Goal: Check status: Check status

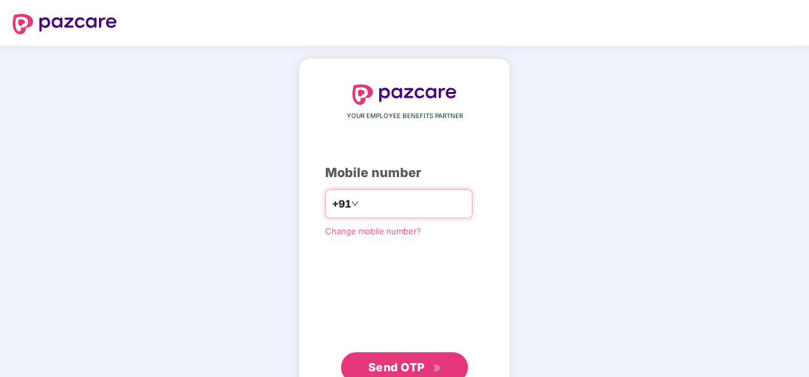
click at [361, 200] on input "**********" at bounding box center [413, 204] width 104 height 20
type input "**********"
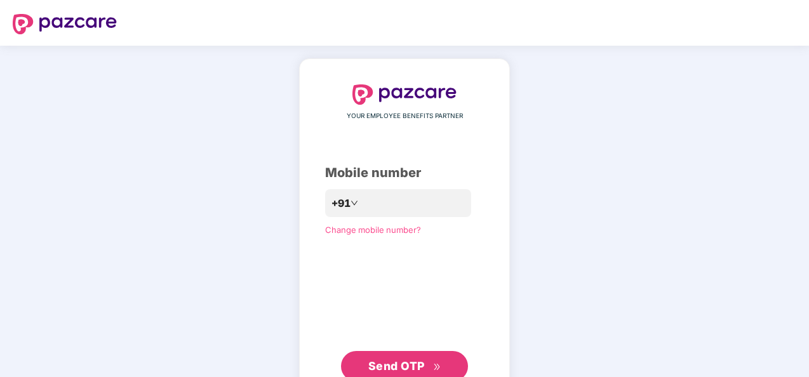
click at [387, 370] on span "Send OTP" at bounding box center [396, 365] width 57 height 13
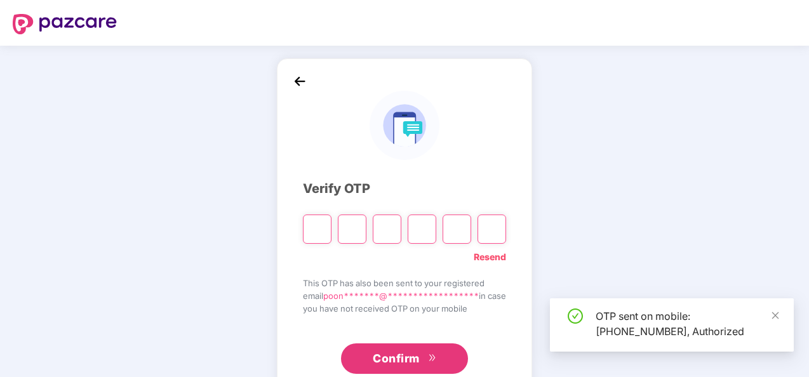
type input "*"
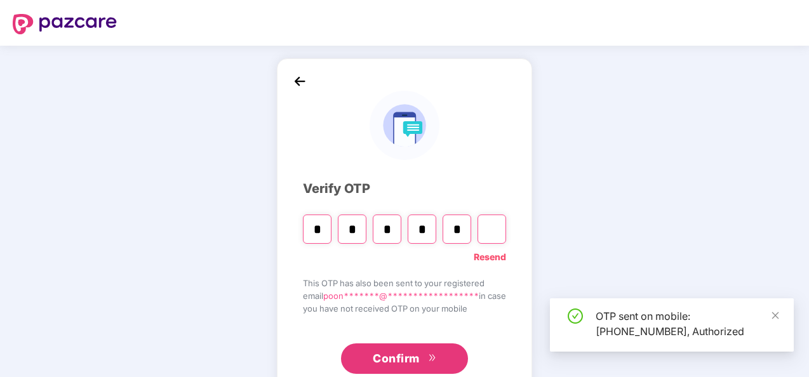
type input "*"
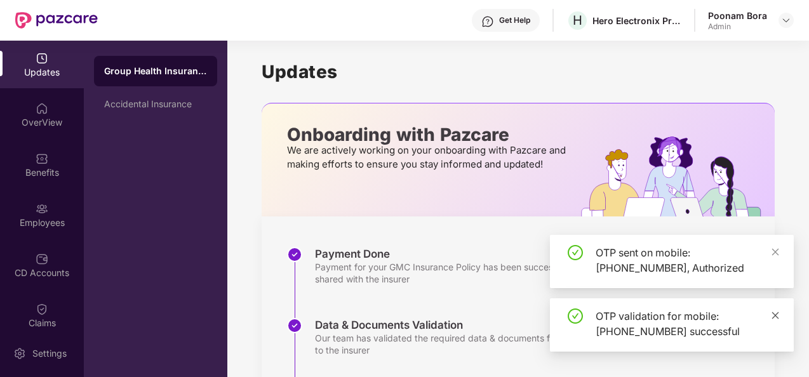
click at [777, 321] on link at bounding box center [775, 316] width 9 height 14
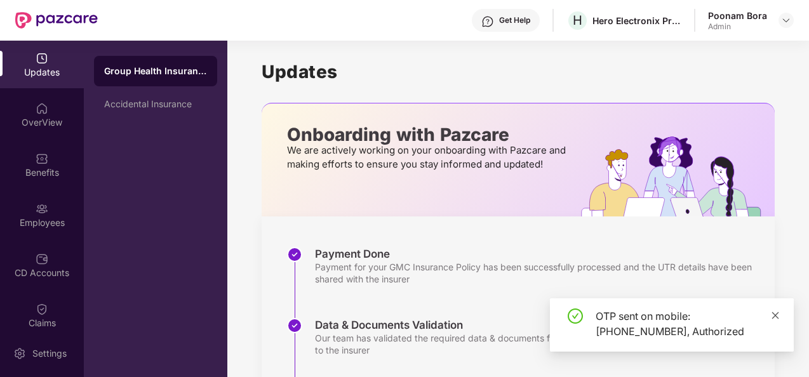
click at [776, 314] on icon "close" at bounding box center [775, 315] width 7 height 7
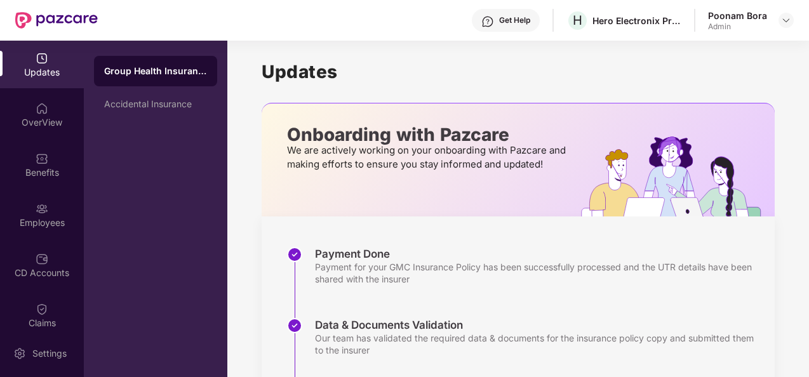
scroll to position [295, 0]
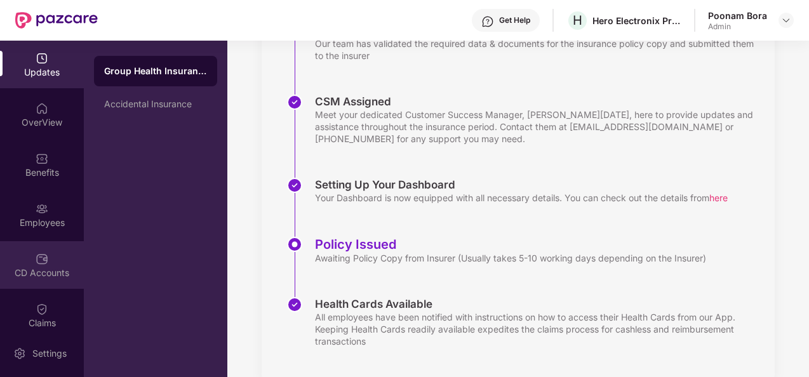
click at [34, 270] on div "CD Accounts" at bounding box center [42, 273] width 84 height 13
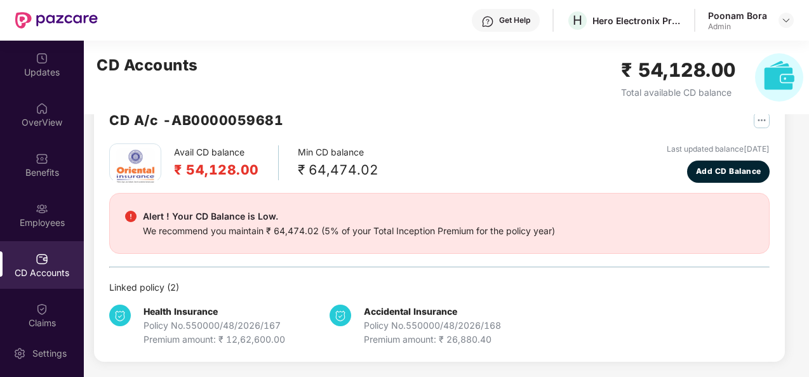
scroll to position [34, 0]
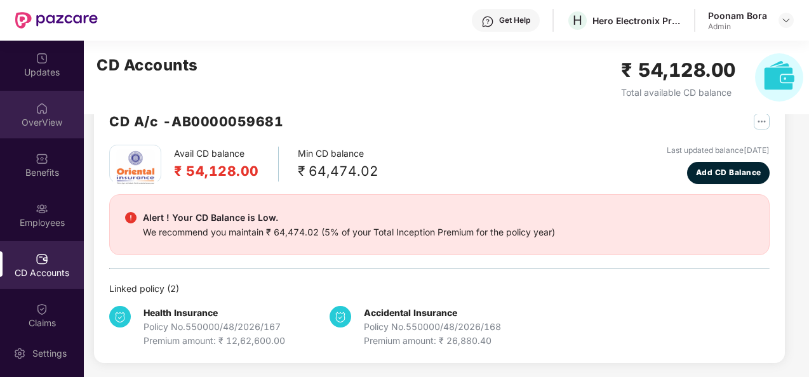
click at [39, 107] on img at bounding box center [42, 108] width 13 height 13
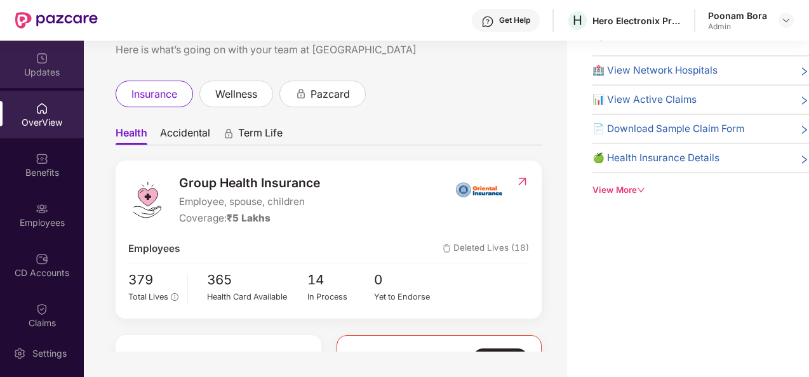
click at [25, 63] on div "Updates" at bounding box center [42, 65] width 84 height 48
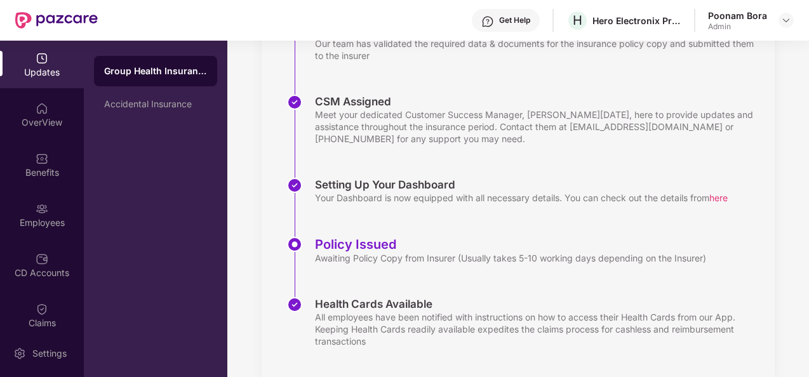
click at [807, 180] on div "Updates Onboarding with Pazcare We are actively working on your onboarding with…" at bounding box center [518, 75] width 582 height 658
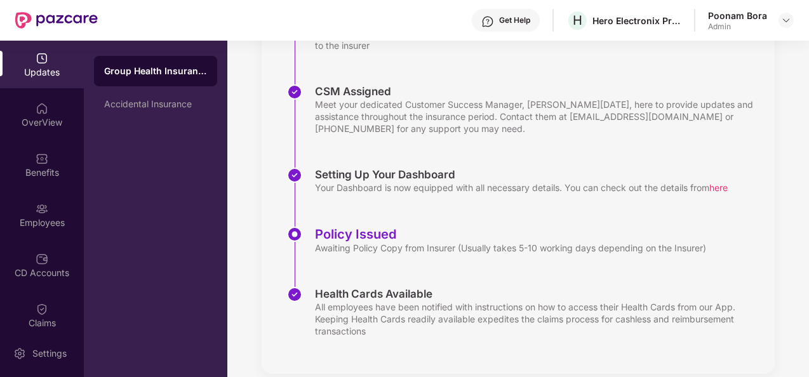
scroll to position [322, 0]
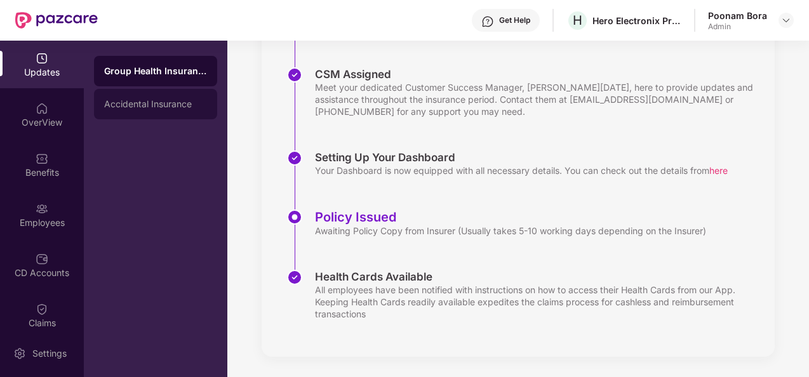
click at [117, 111] on div "Accidental Insurance" at bounding box center [155, 104] width 123 height 30
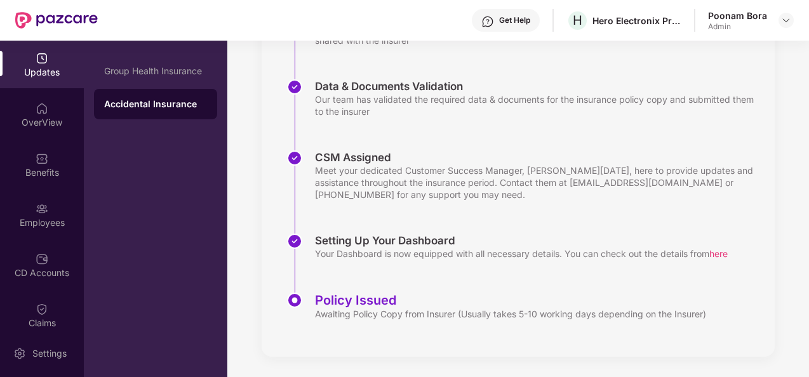
scroll to position [239, 0]
click at [37, 137] on div "OverView" at bounding box center [42, 115] width 84 height 48
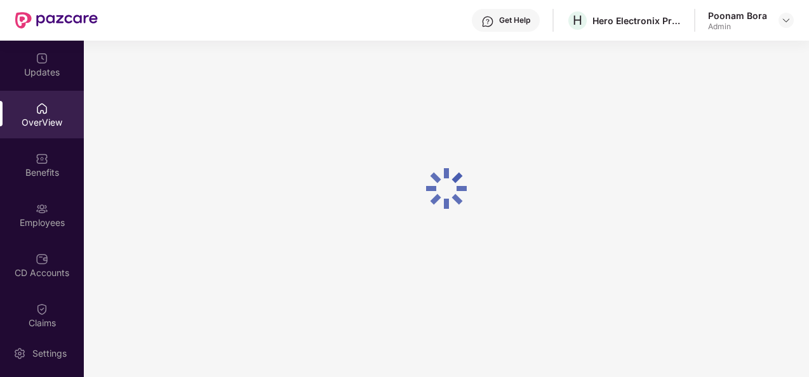
scroll to position [41, 0]
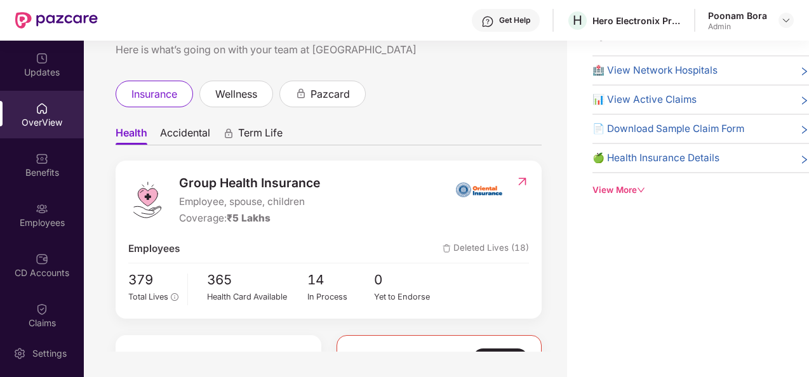
click at [685, 94] on span "📊 View Active Claims" at bounding box center [644, 99] width 104 height 15
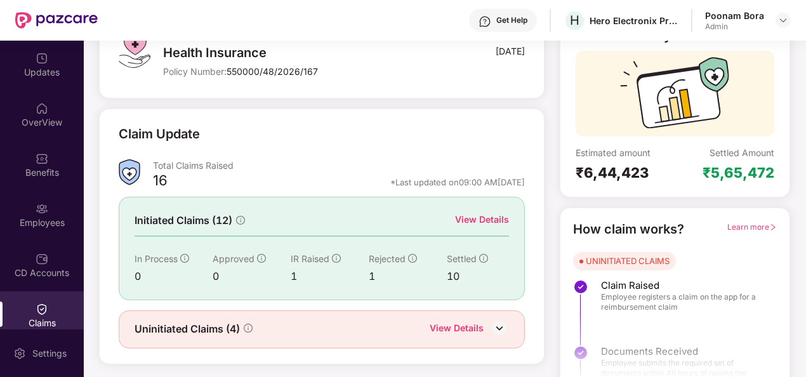
scroll to position [119, 0]
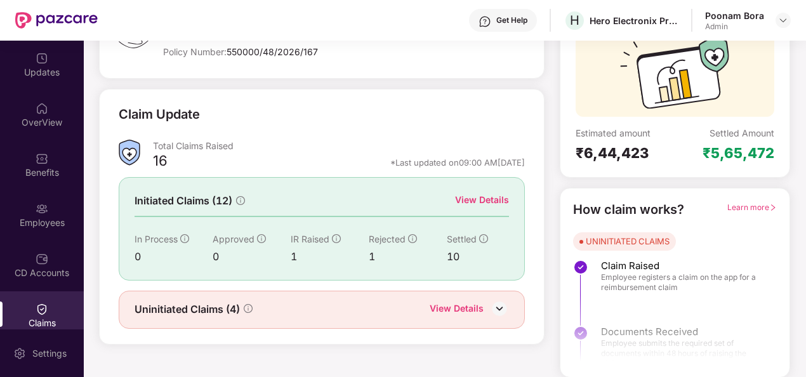
click at [477, 198] on div "View Details" at bounding box center [482, 200] width 54 height 14
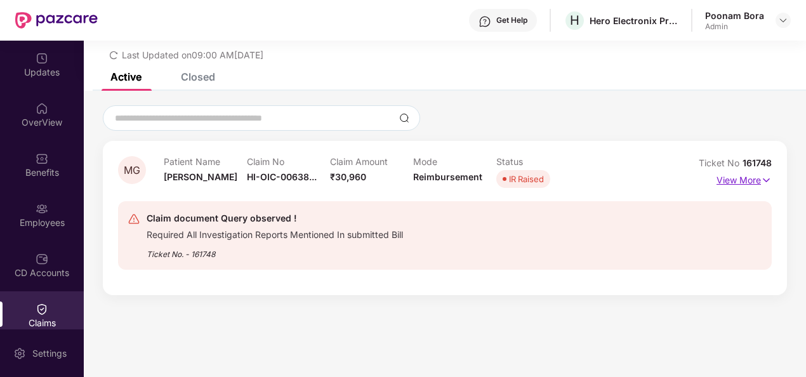
click at [766, 176] on img at bounding box center [766, 180] width 11 height 14
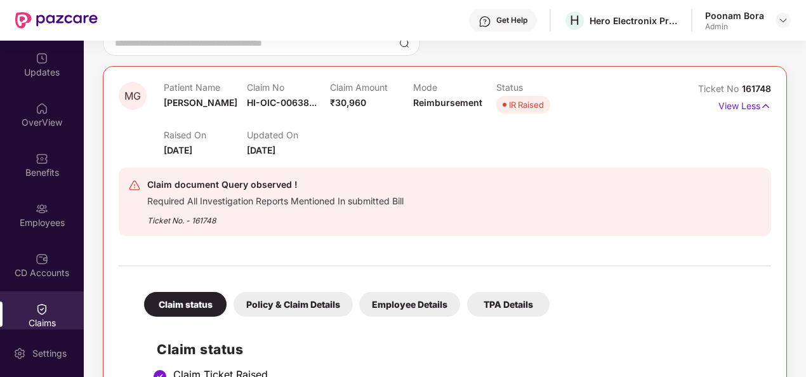
scroll to position [0, 0]
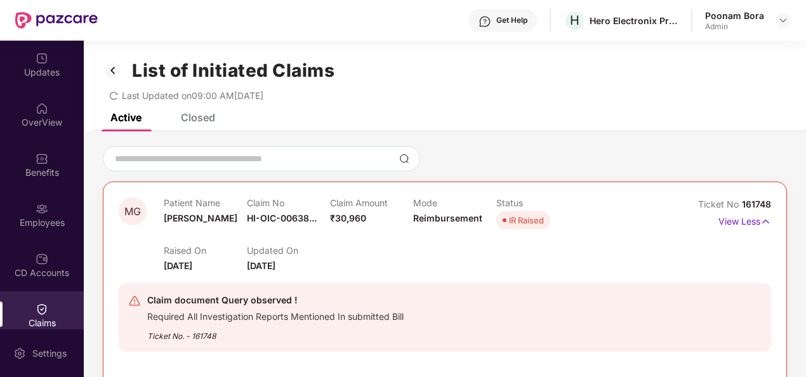
click at [208, 113] on div "Closed" at bounding box center [198, 117] width 34 height 13
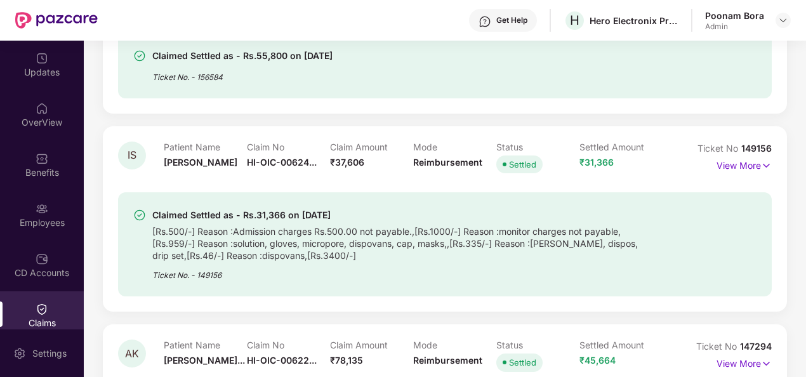
scroll to position [711, 0]
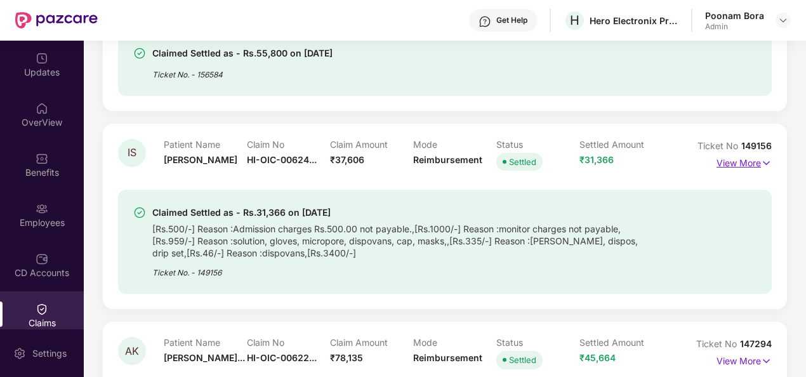
click at [763, 161] on img at bounding box center [766, 163] width 11 height 14
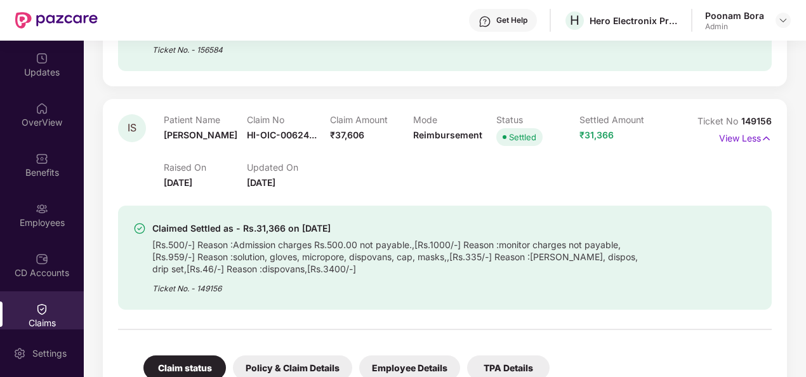
scroll to position [733, 0]
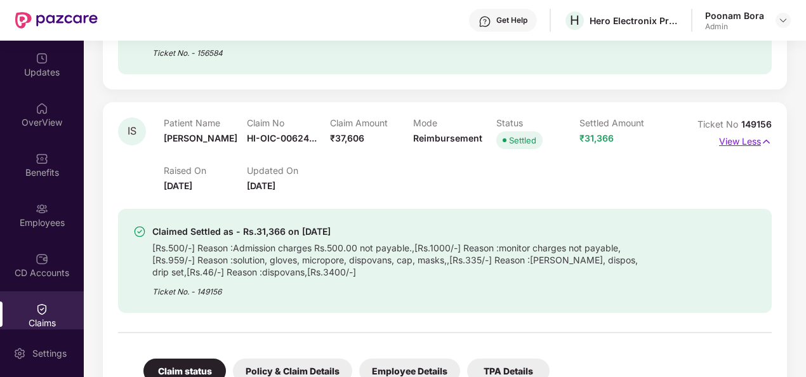
click at [751, 144] on p "View Less" at bounding box center [745, 139] width 53 height 17
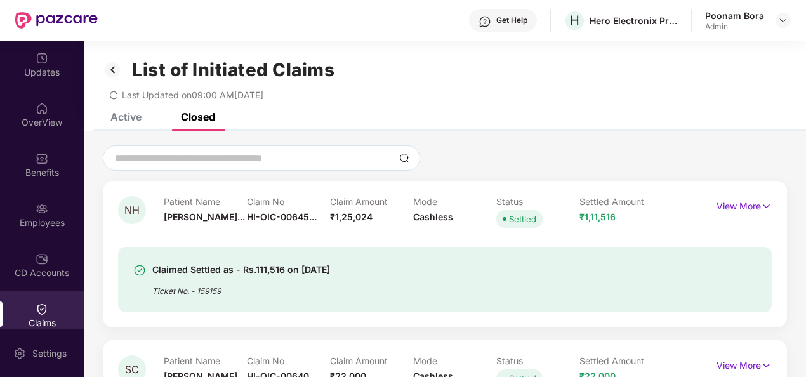
scroll to position [0, 0]
click at [124, 114] on div "Active" at bounding box center [125, 117] width 31 height 13
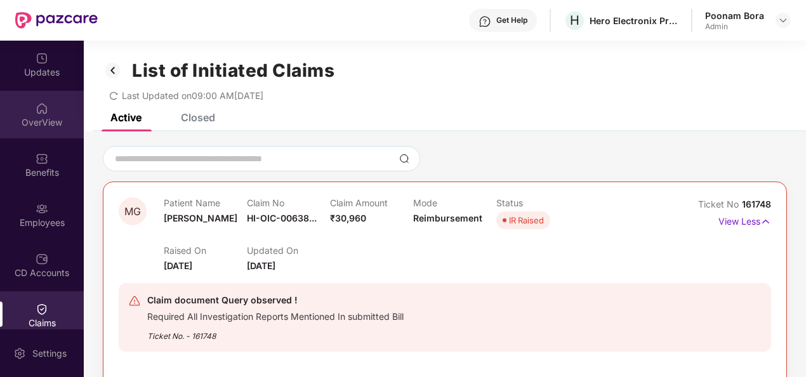
click at [55, 109] on div "OverView" at bounding box center [42, 115] width 84 height 48
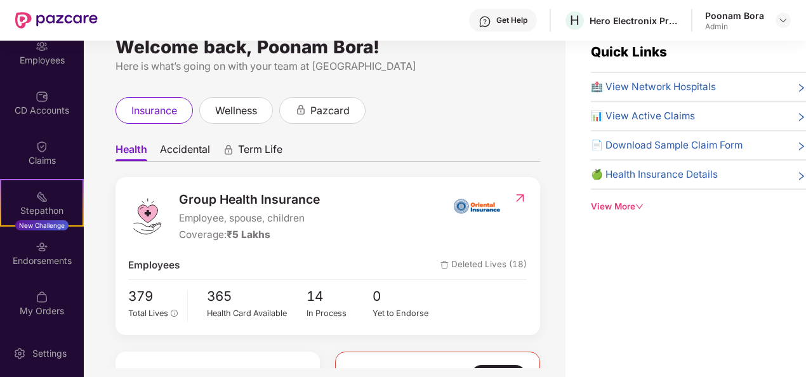
scroll to position [25, 0]
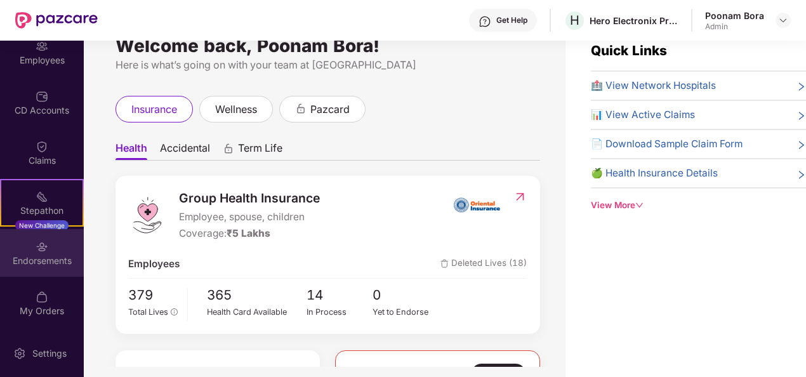
click at [50, 261] on div "Endorsements" at bounding box center [42, 261] width 84 height 13
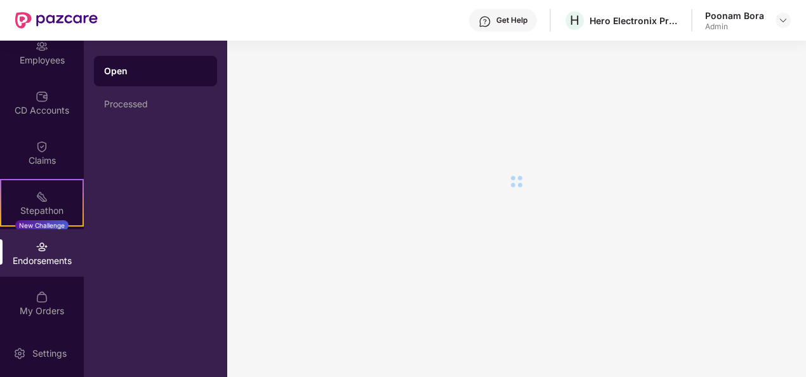
scroll to position [0, 0]
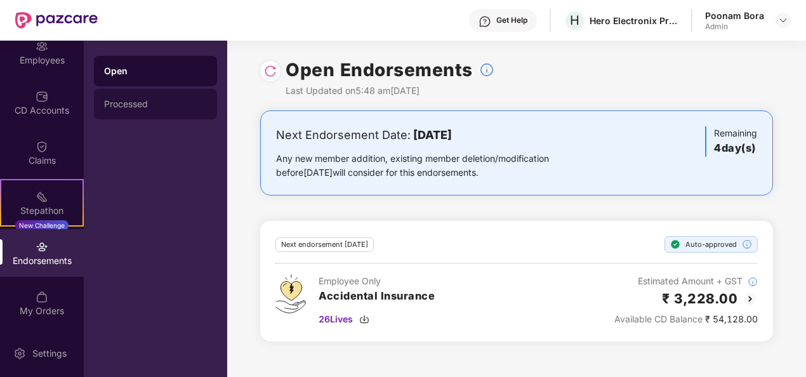
click at [140, 99] on div "Processed" at bounding box center [155, 104] width 103 height 10
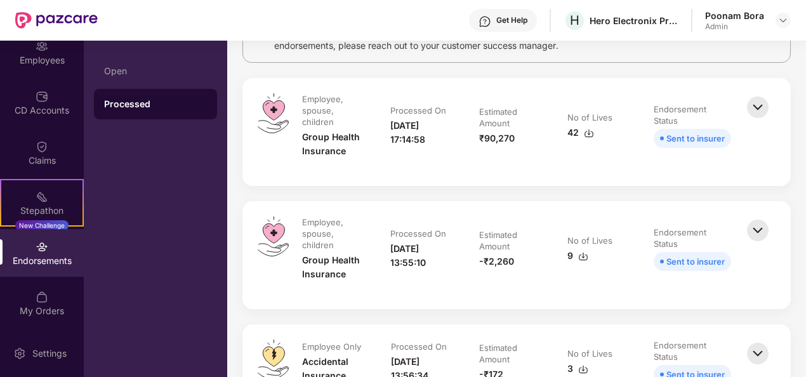
scroll to position [130, 0]
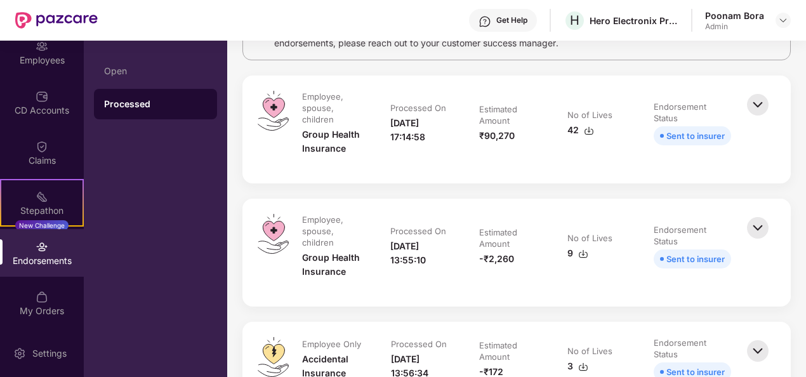
click at [755, 102] on img at bounding box center [758, 105] width 28 height 28
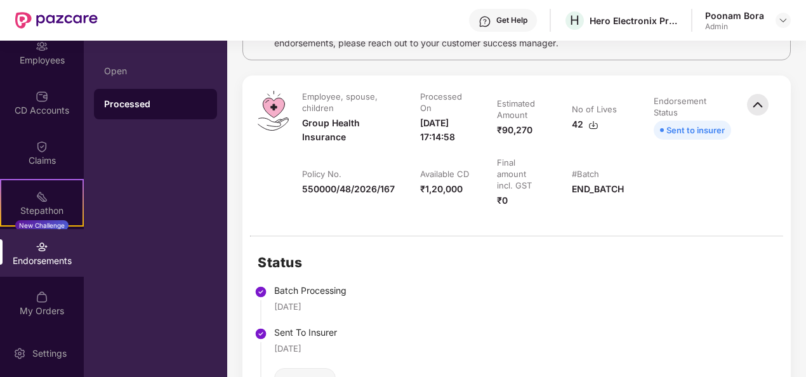
click at [755, 102] on img at bounding box center [758, 105] width 28 height 28
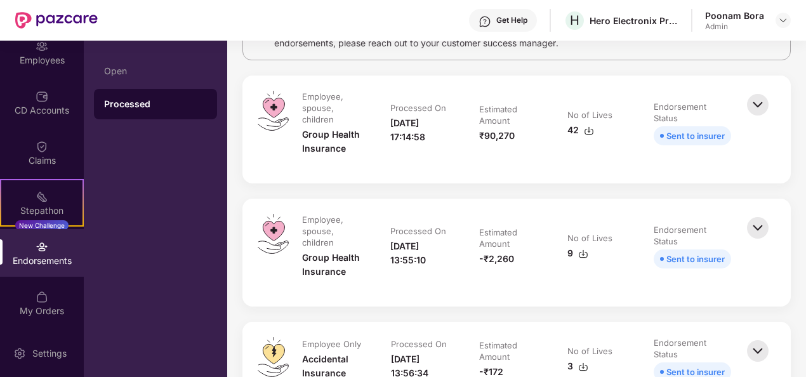
click at [755, 102] on img at bounding box center [758, 105] width 28 height 28
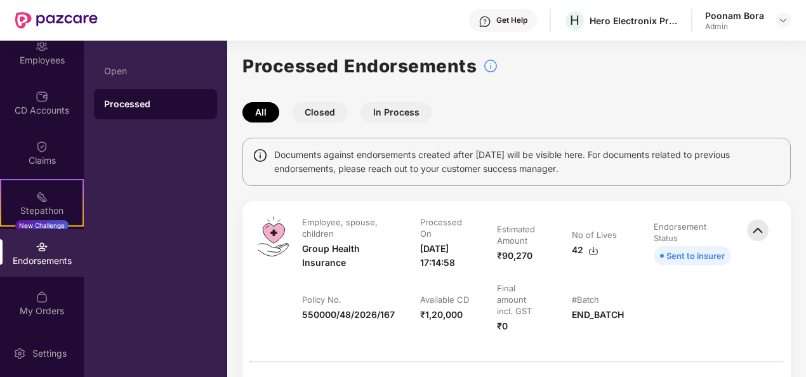
scroll to position [3, 0]
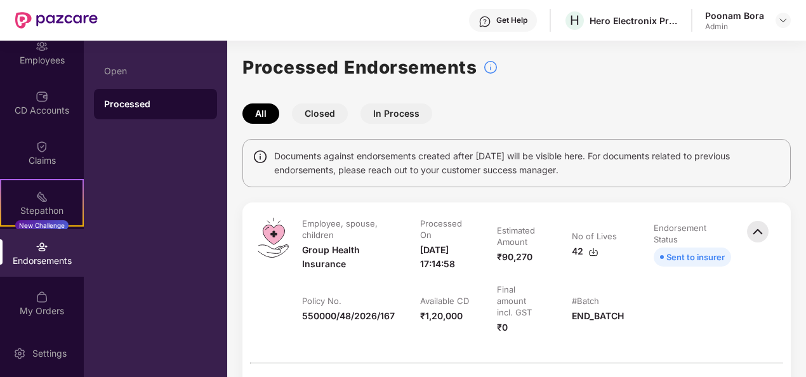
click at [321, 112] on button "Closed" at bounding box center [320, 114] width 56 height 20
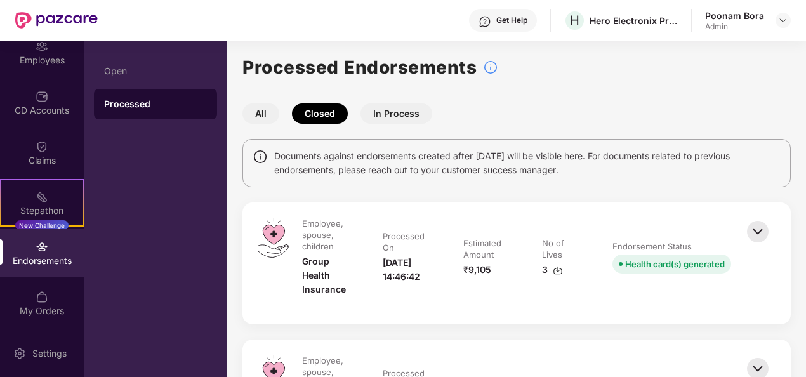
click at [756, 237] on img at bounding box center [758, 232] width 28 height 28
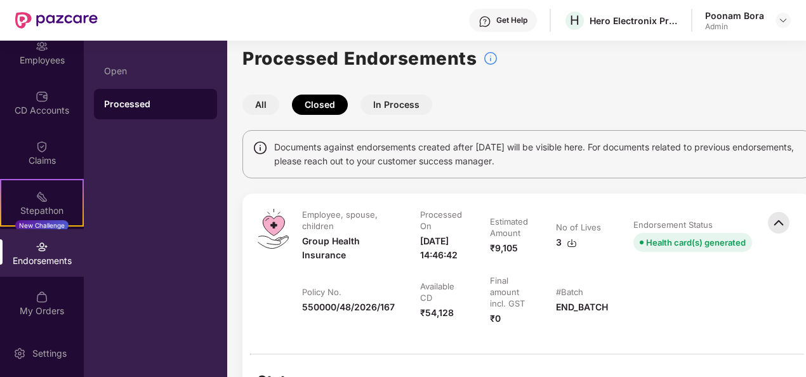
scroll to position [0, 0]
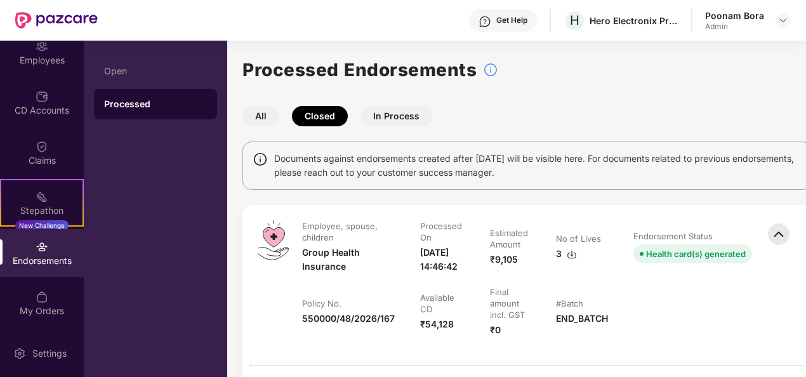
click at [404, 116] on button "In Process" at bounding box center [397, 116] width 72 height 20
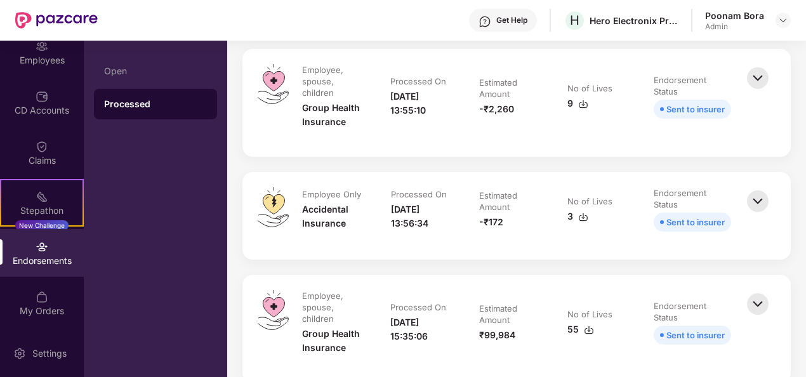
scroll to position [229, 0]
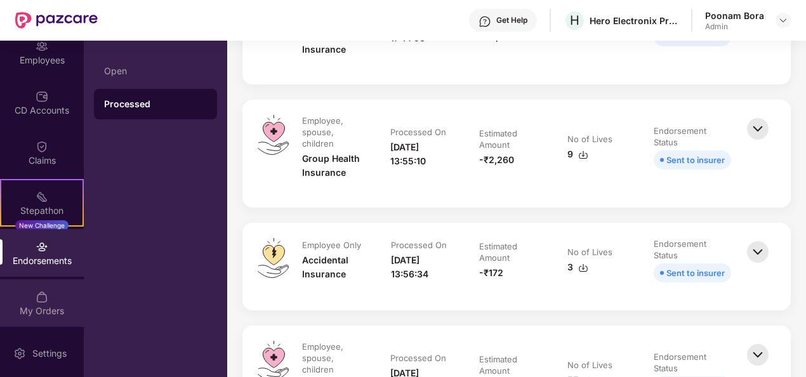
click at [44, 310] on div "My Orders" at bounding box center [42, 311] width 84 height 13
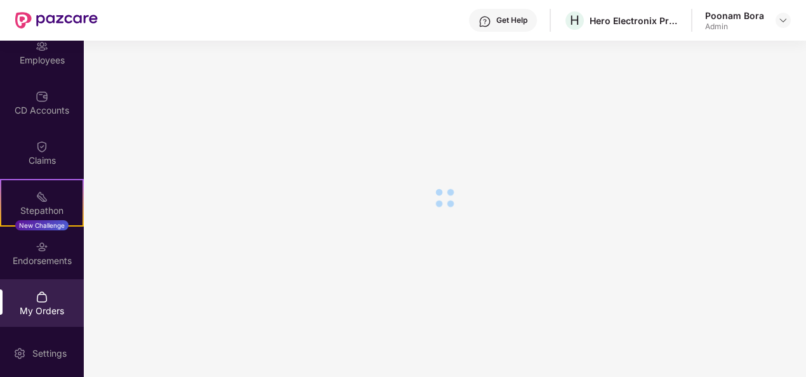
scroll to position [168, 0]
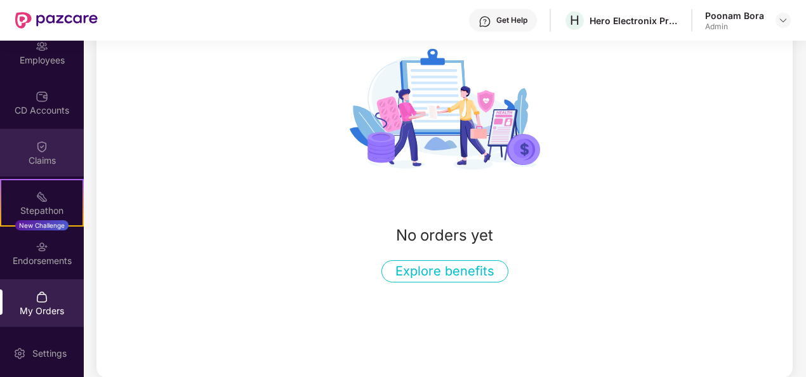
click at [51, 163] on div "Claims" at bounding box center [42, 160] width 84 height 13
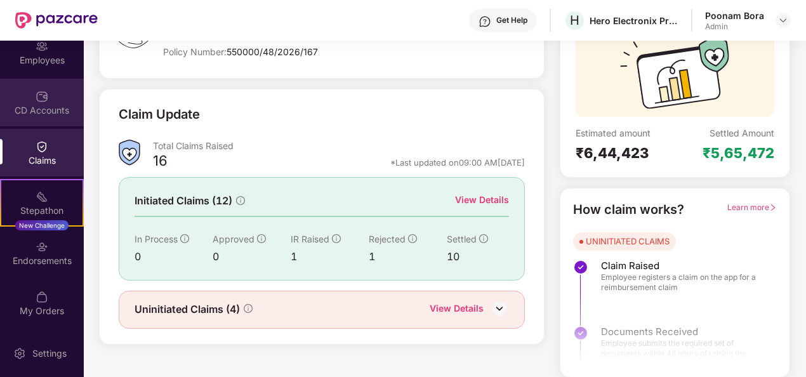
click at [53, 109] on div "CD Accounts" at bounding box center [42, 110] width 84 height 13
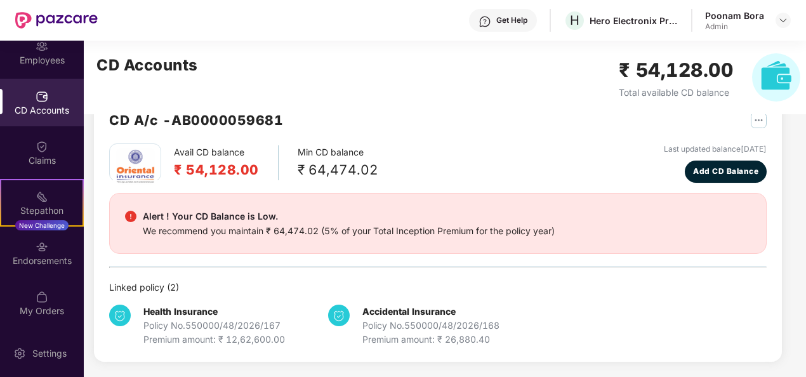
scroll to position [34, 0]
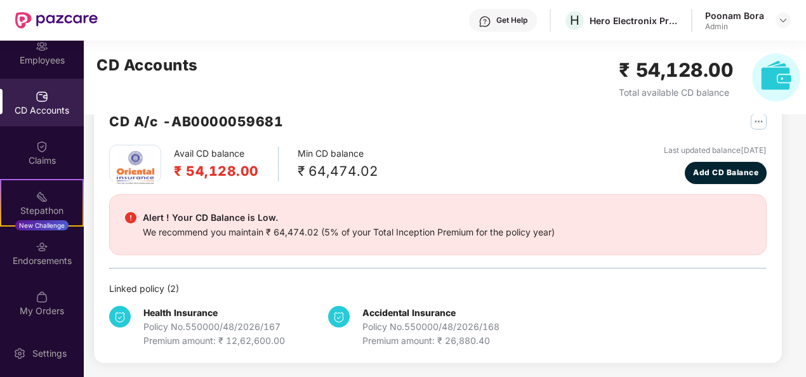
click at [78, 76] on div "Updates OverView Benefits Employees CD Accounts Claims Stepathon New Challenge …" at bounding box center [42, 185] width 84 height 289
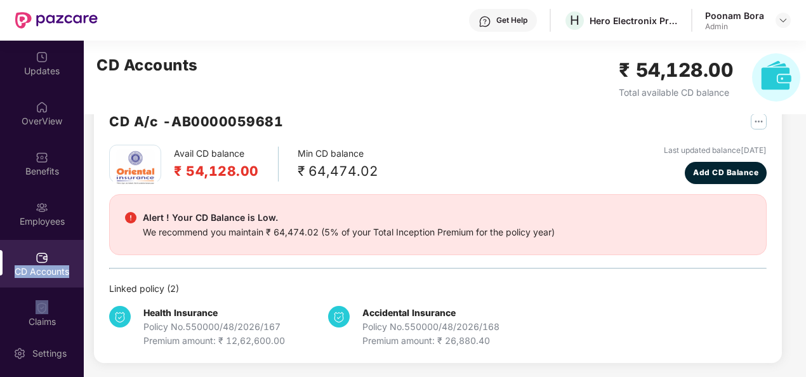
scroll to position [0, 0]
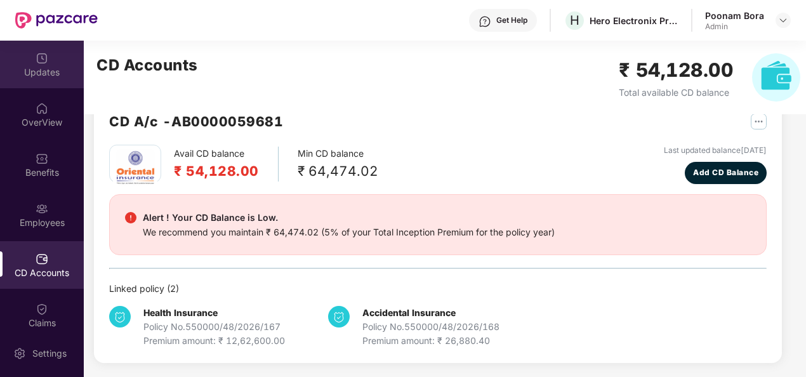
click at [50, 67] on div "Updates" at bounding box center [42, 72] width 84 height 13
